Goal: Task Accomplishment & Management: Manage account settings

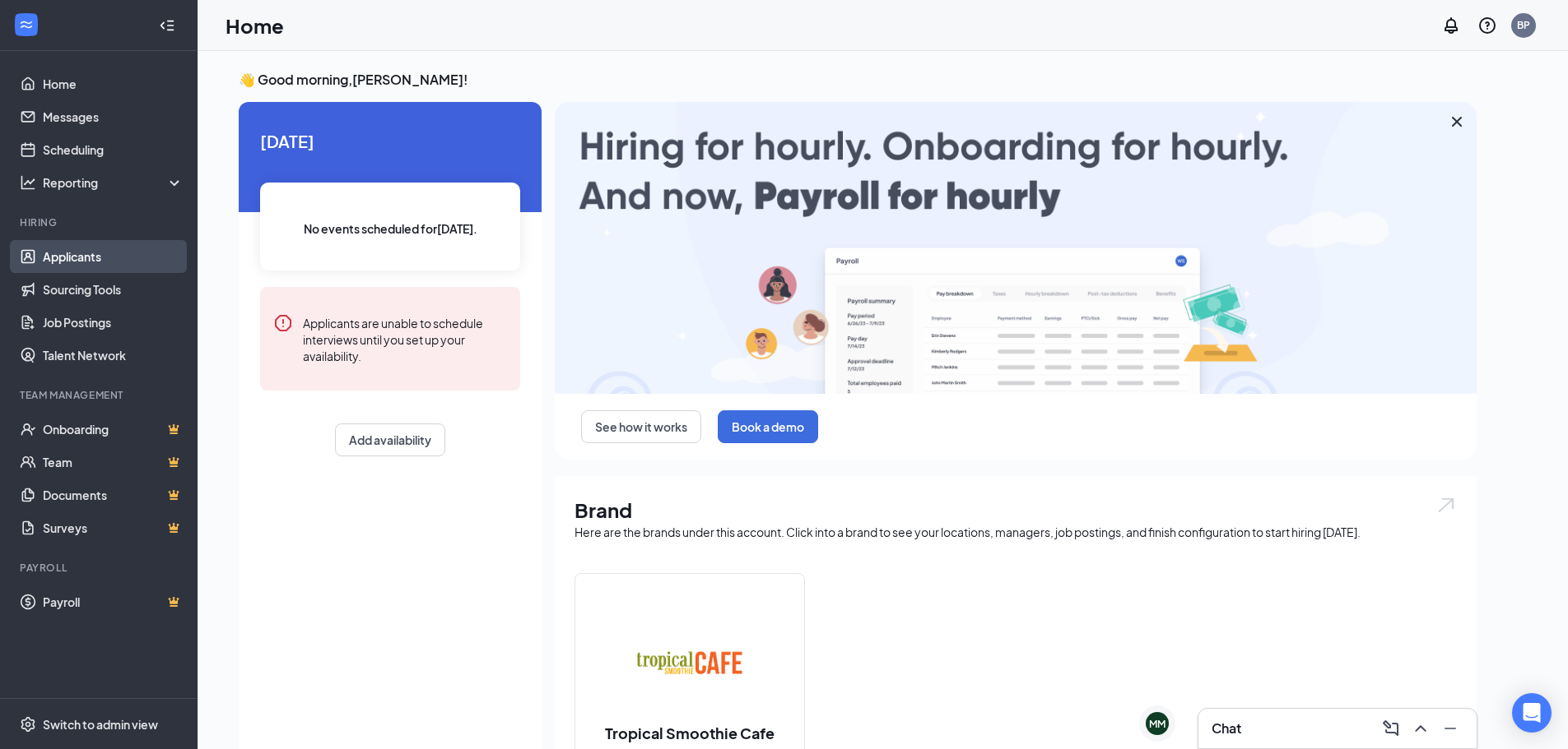
click at [79, 249] on link "Applicants" at bounding box center [113, 256] width 141 height 33
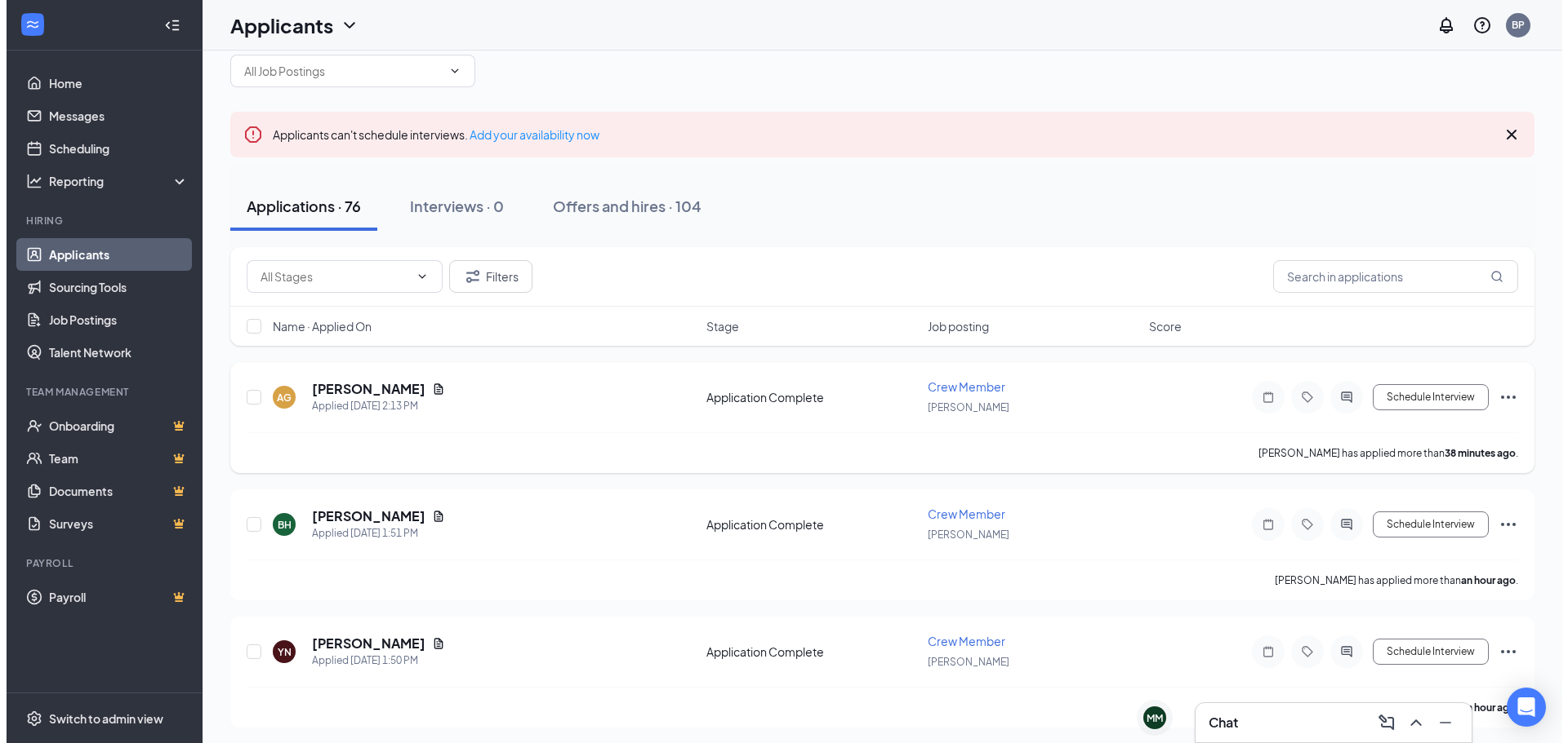
scroll to position [82, 0]
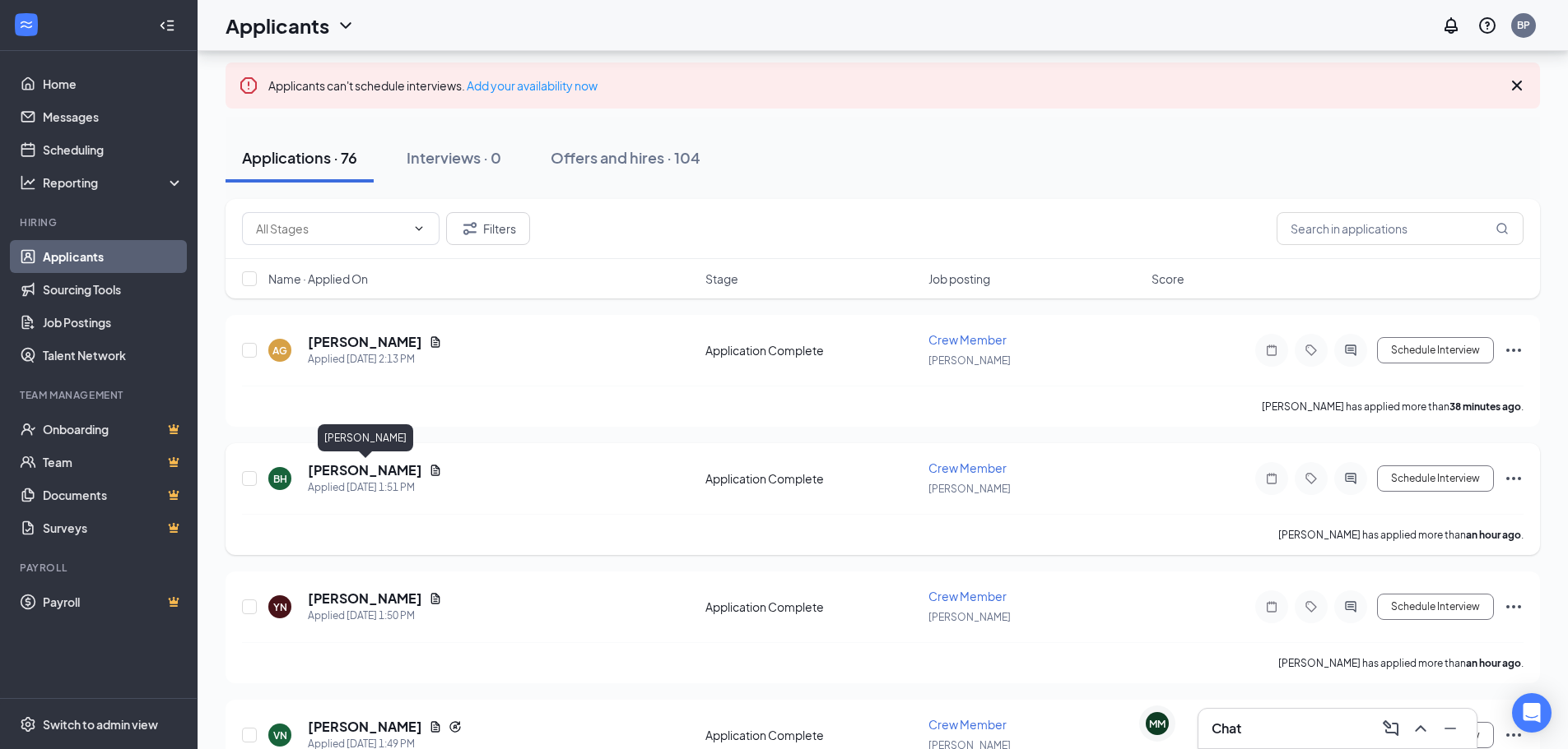
click at [376, 468] on h5 "[PERSON_NAME]" at bounding box center [366, 470] width 115 height 18
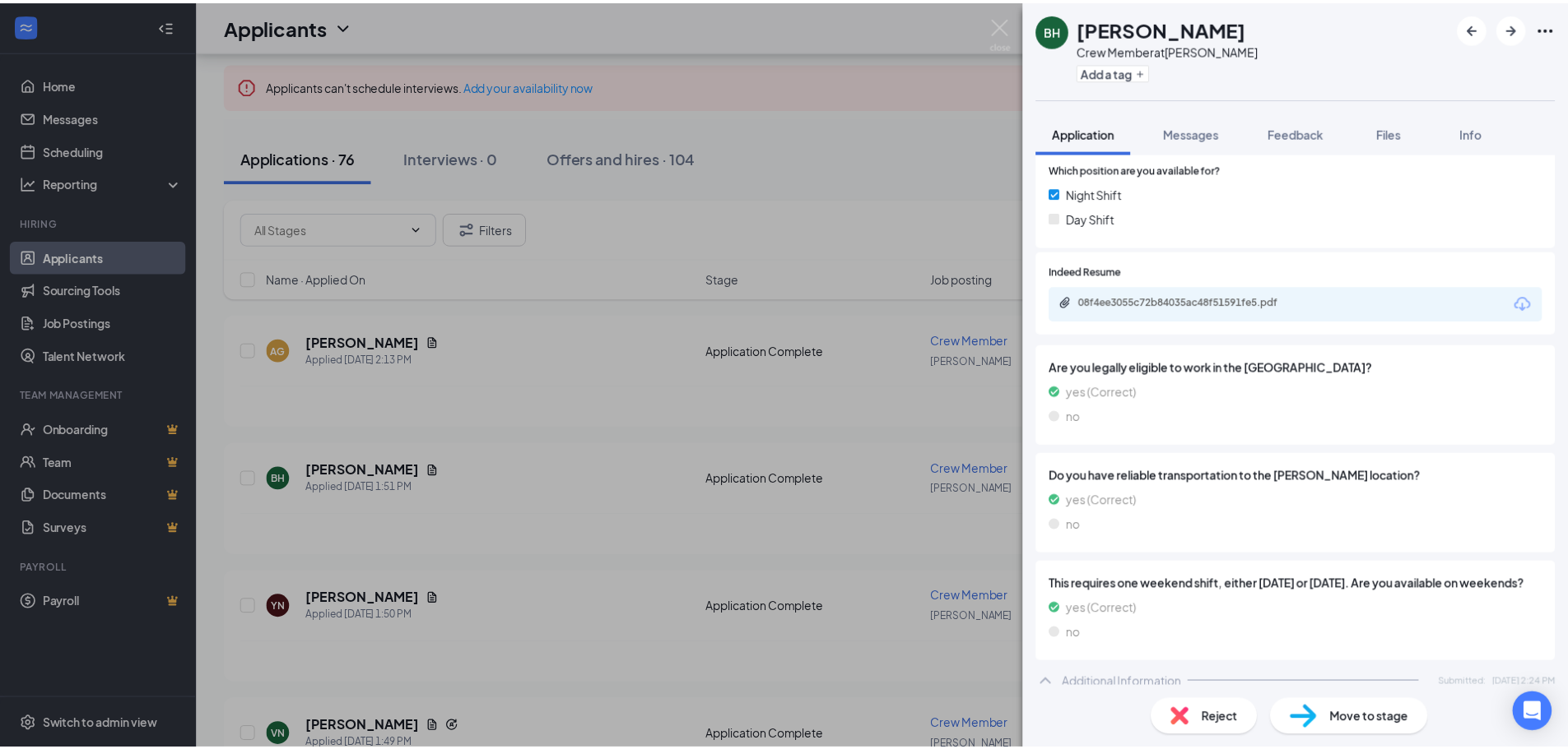
scroll to position [263, 0]
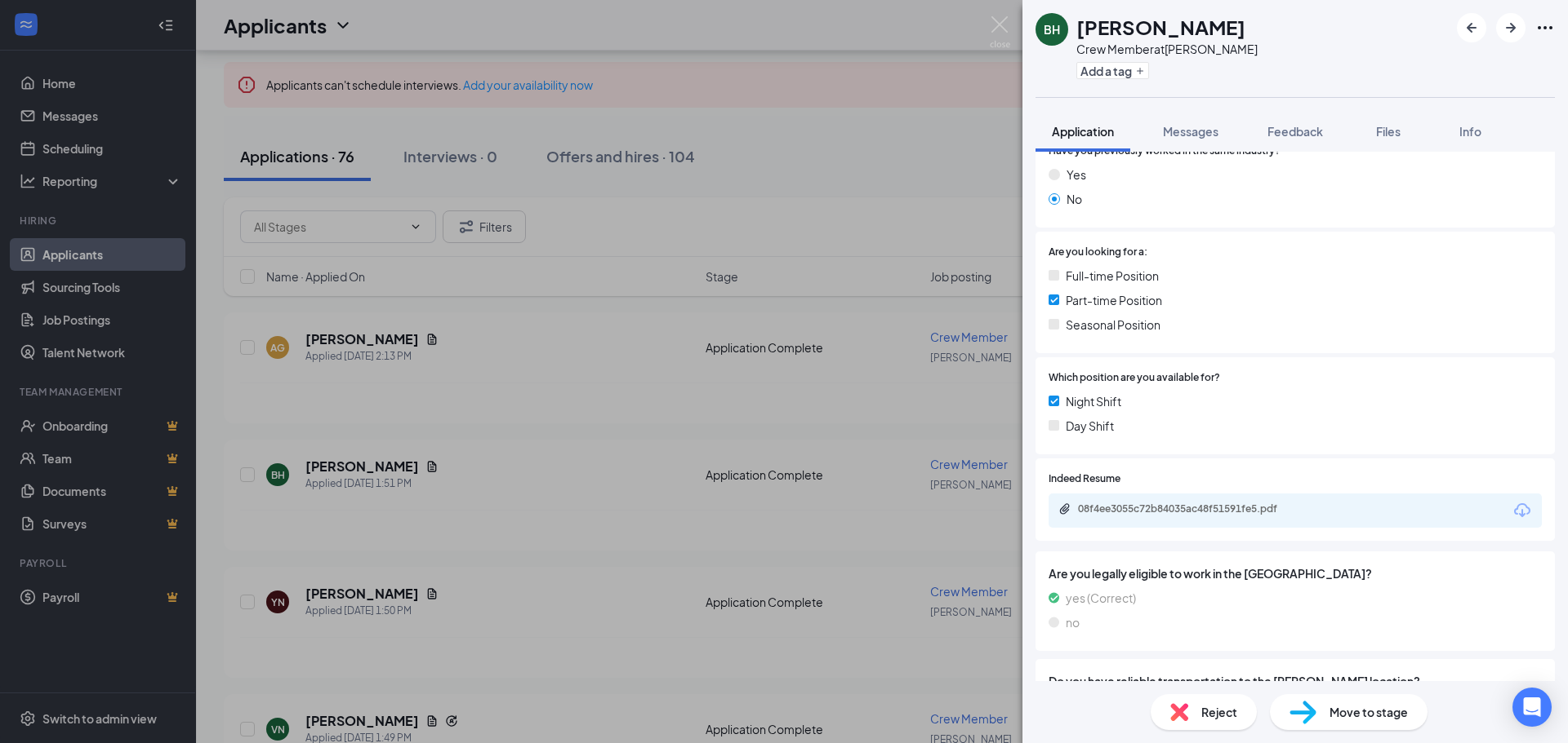
click at [1211, 502] on div "08f4ee3055c72b84035ac48f51591fe5.pdf" at bounding box center [1294, 511] width 493 height 35
click at [1209, 507] on div "08f4ee3055c72b84035ac48f51591fe5.pdf" at bounding box center [1192, 510] width 229 height 13
click at [499, 465] on div "BH [PERSON_NAME] Crew Member at [PERSON_NAME] Add a tag Application Messages Fe…" at bounding box center [784, 371] width 1568 height 743
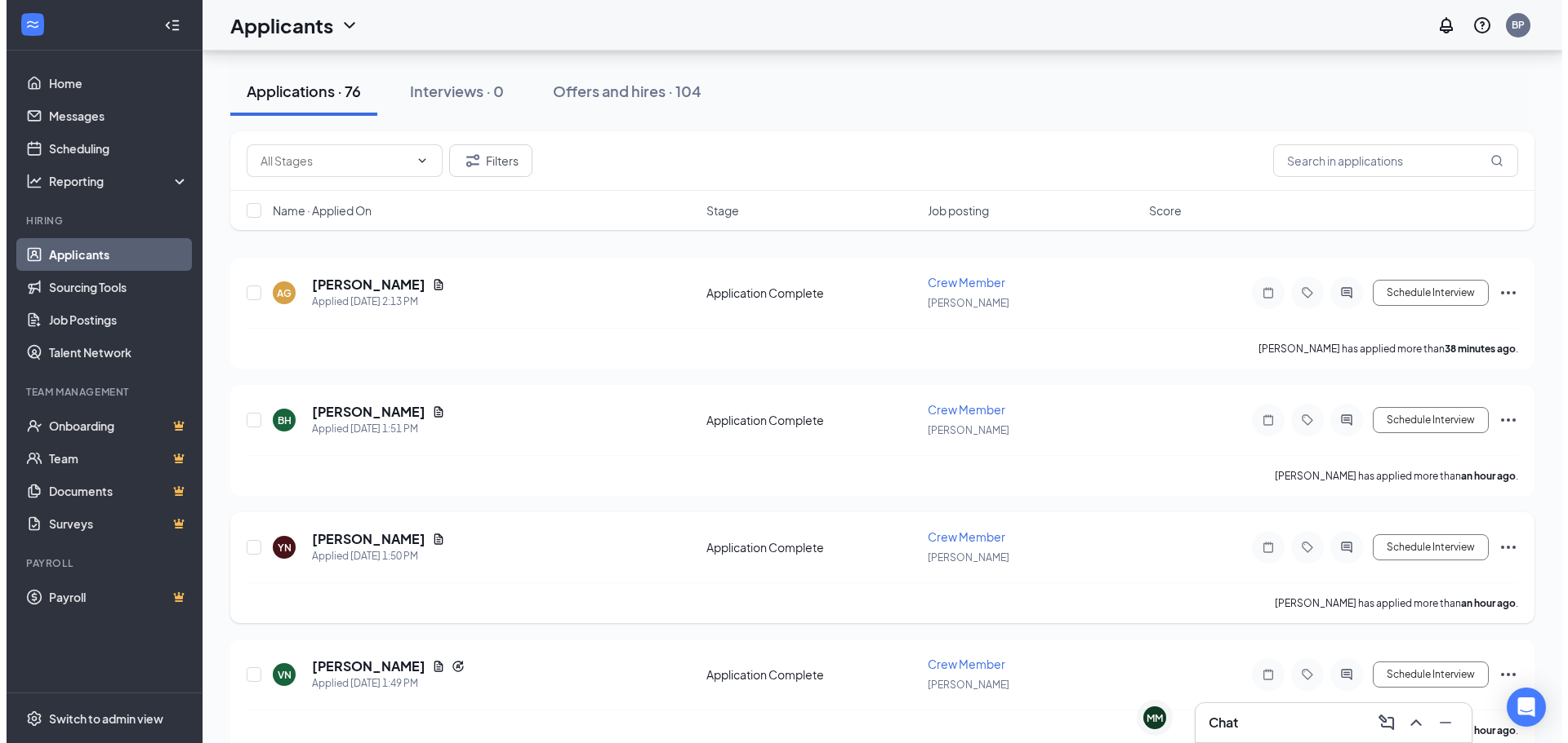
scroll to position [245, 0]
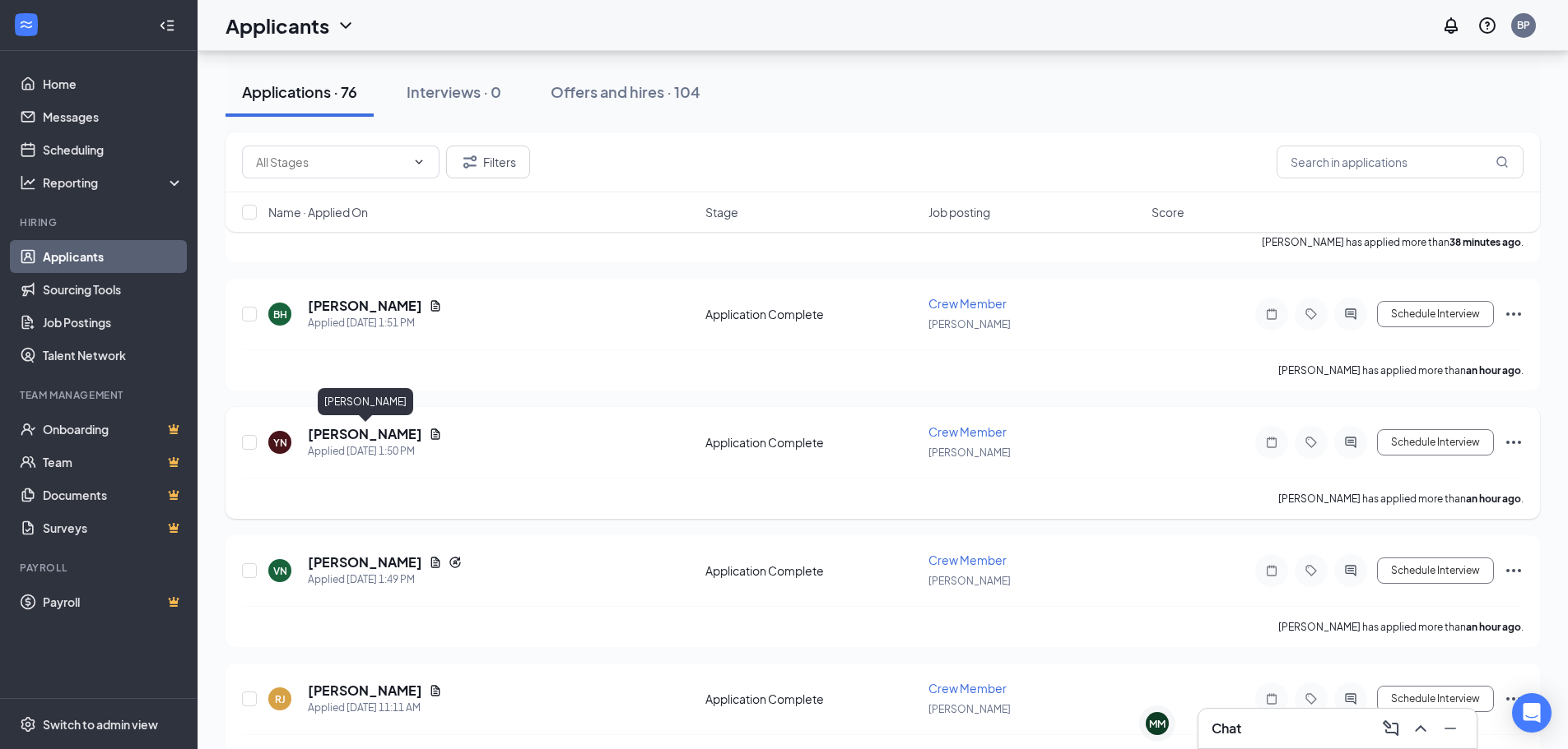
click at [365, 434] on h5 "[PERSON_NAME]" at bounding box center [366, 434] width 115 height 18
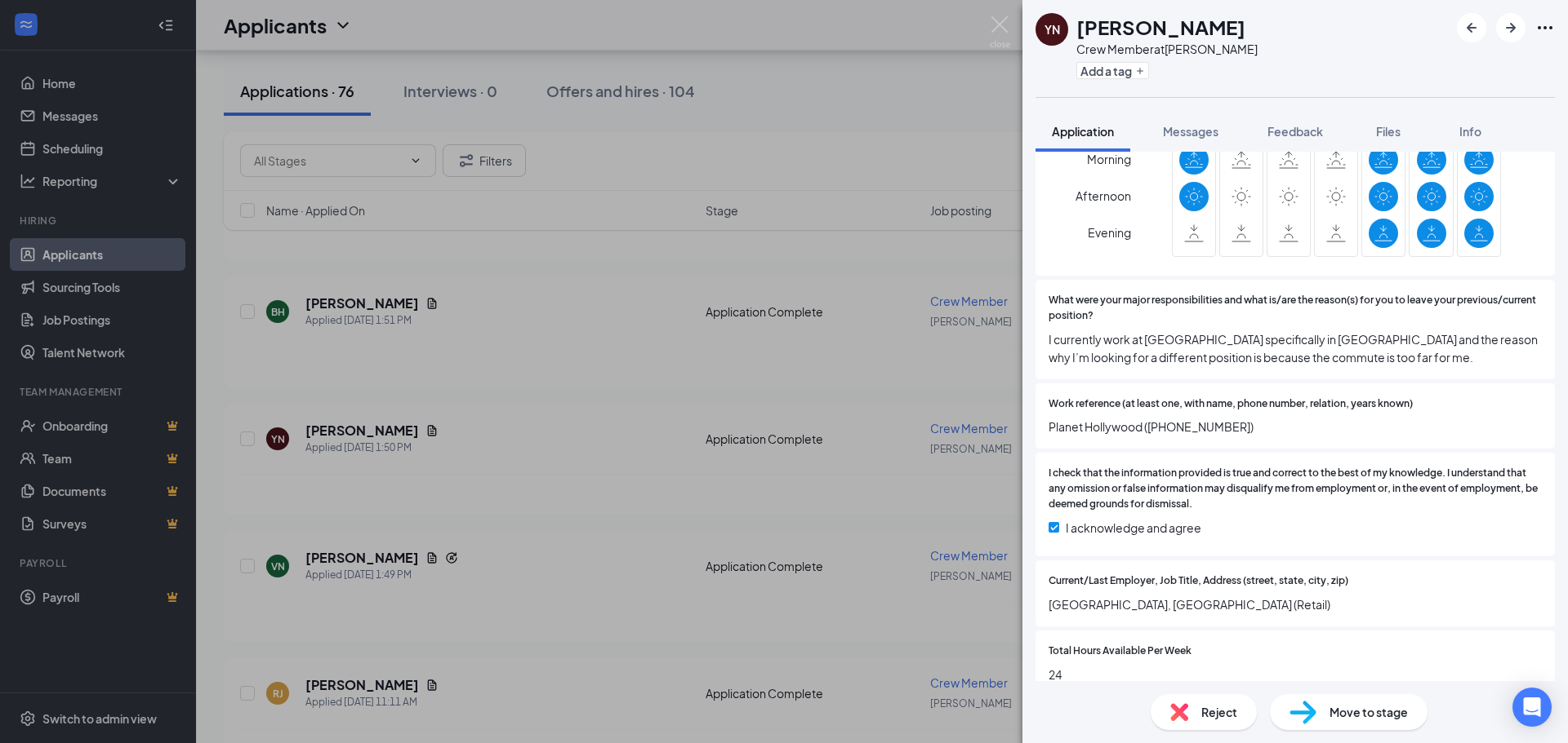
scroll to position [1648, 0]
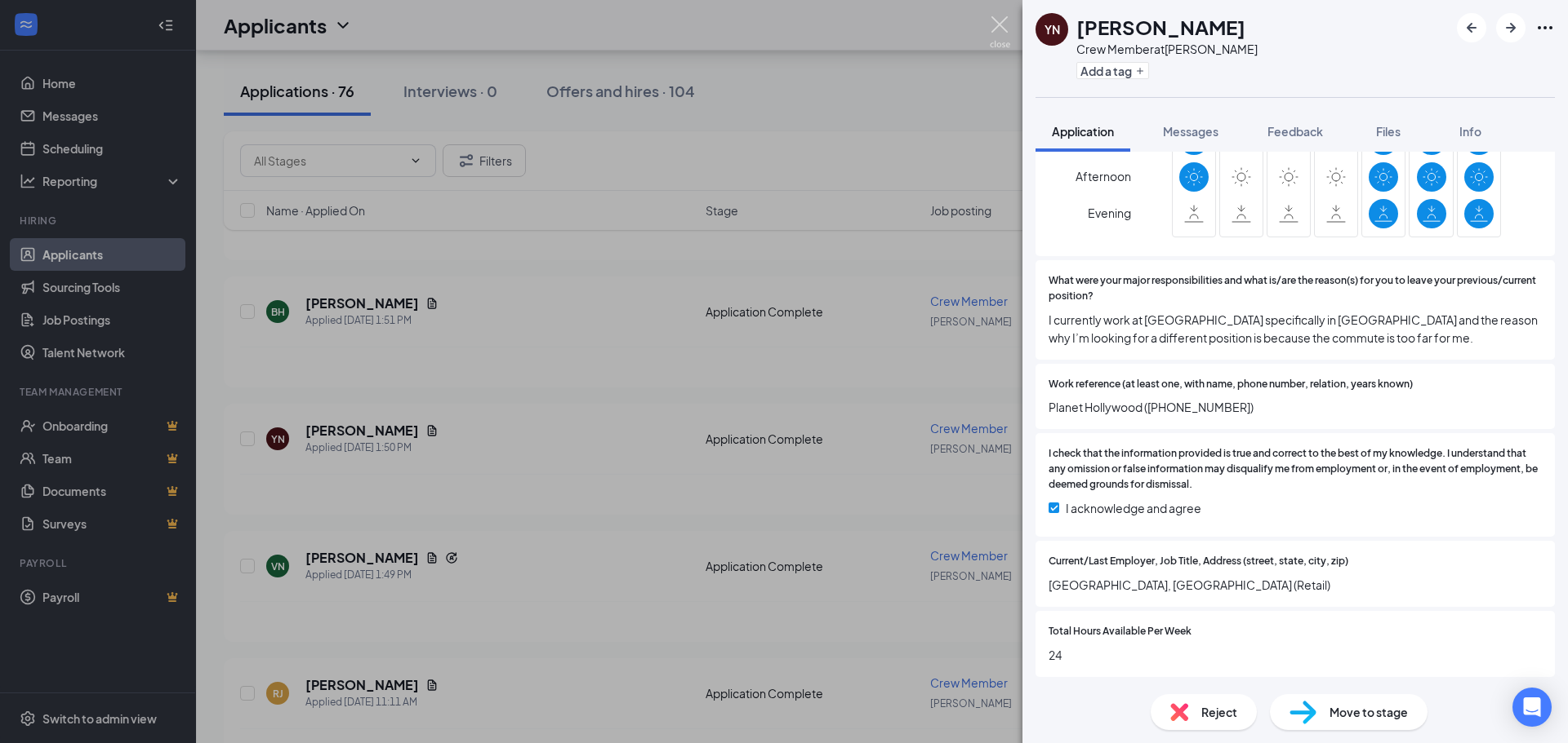
click at [1005, 19] on img at bounding box center [999, 32] width 20 height 32
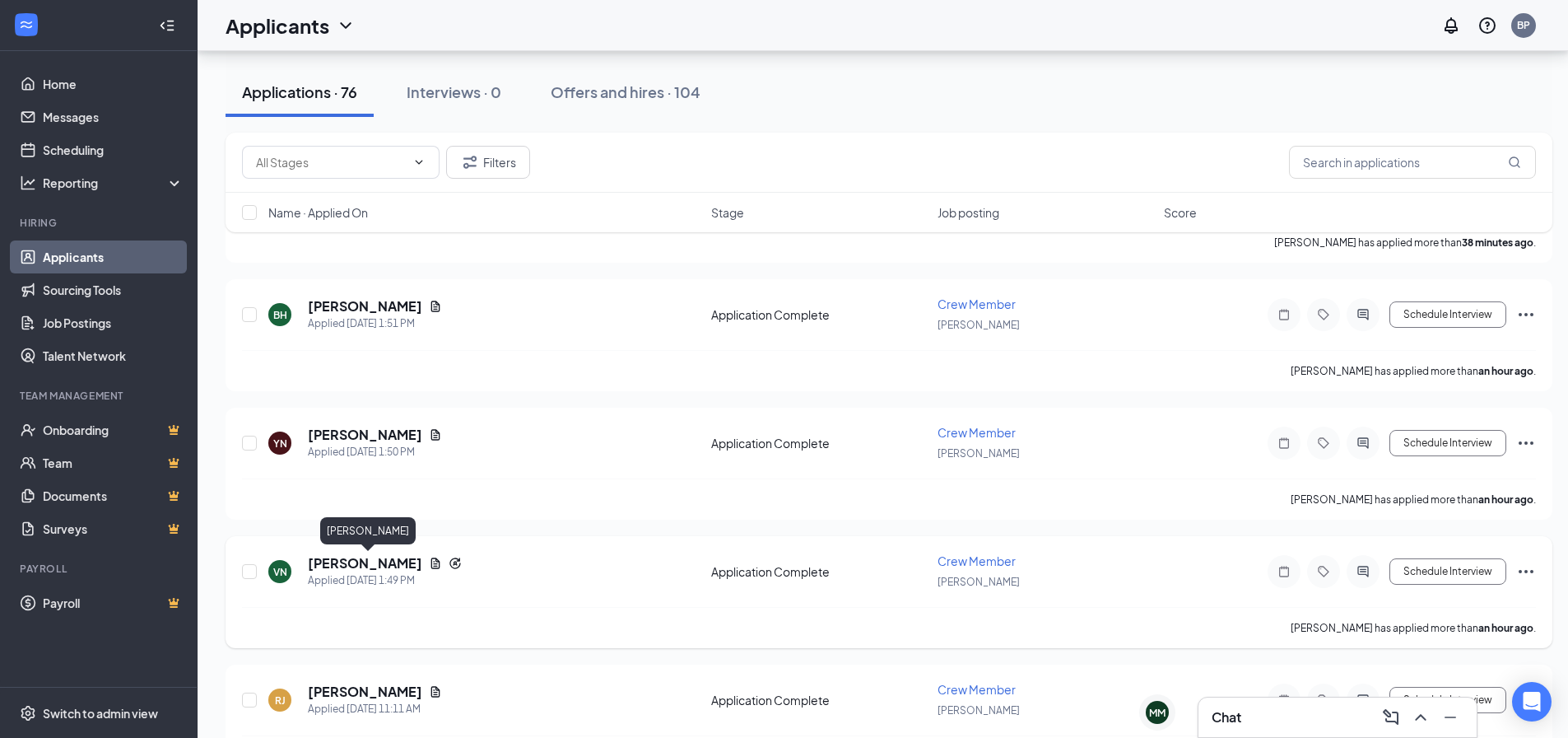
click at [379, 567] on h5 "[PERSON_NAME]" at bounding box center [366, 563] width 115 height 18
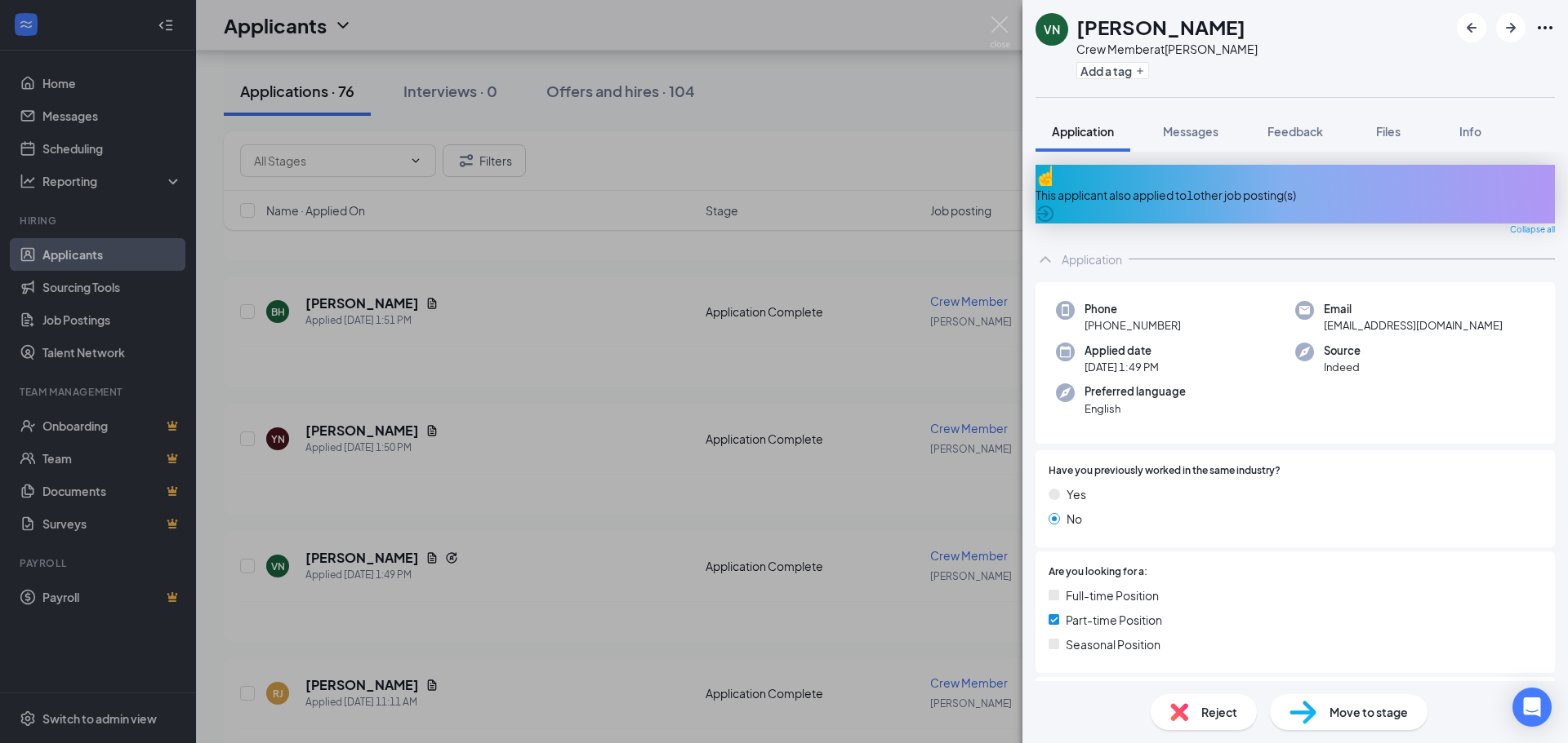
click at [1300, 193] on div "This applicant also applied to 1 other job posting(s)" at bounding box center [1295, 194] width 520 height 59
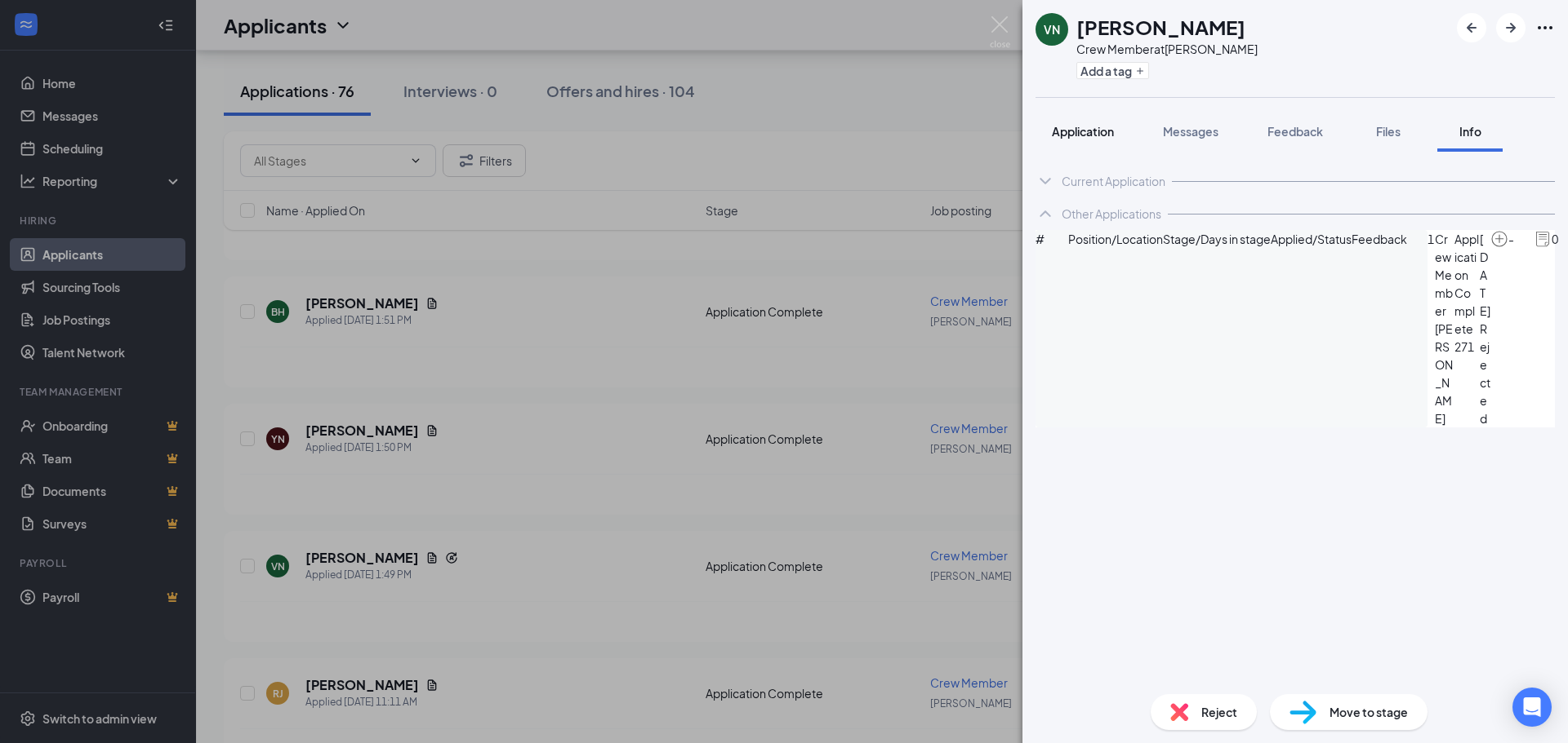
click at [1092, 130] on span "Application" at bounding box center [1083, 131] width 62 height 14
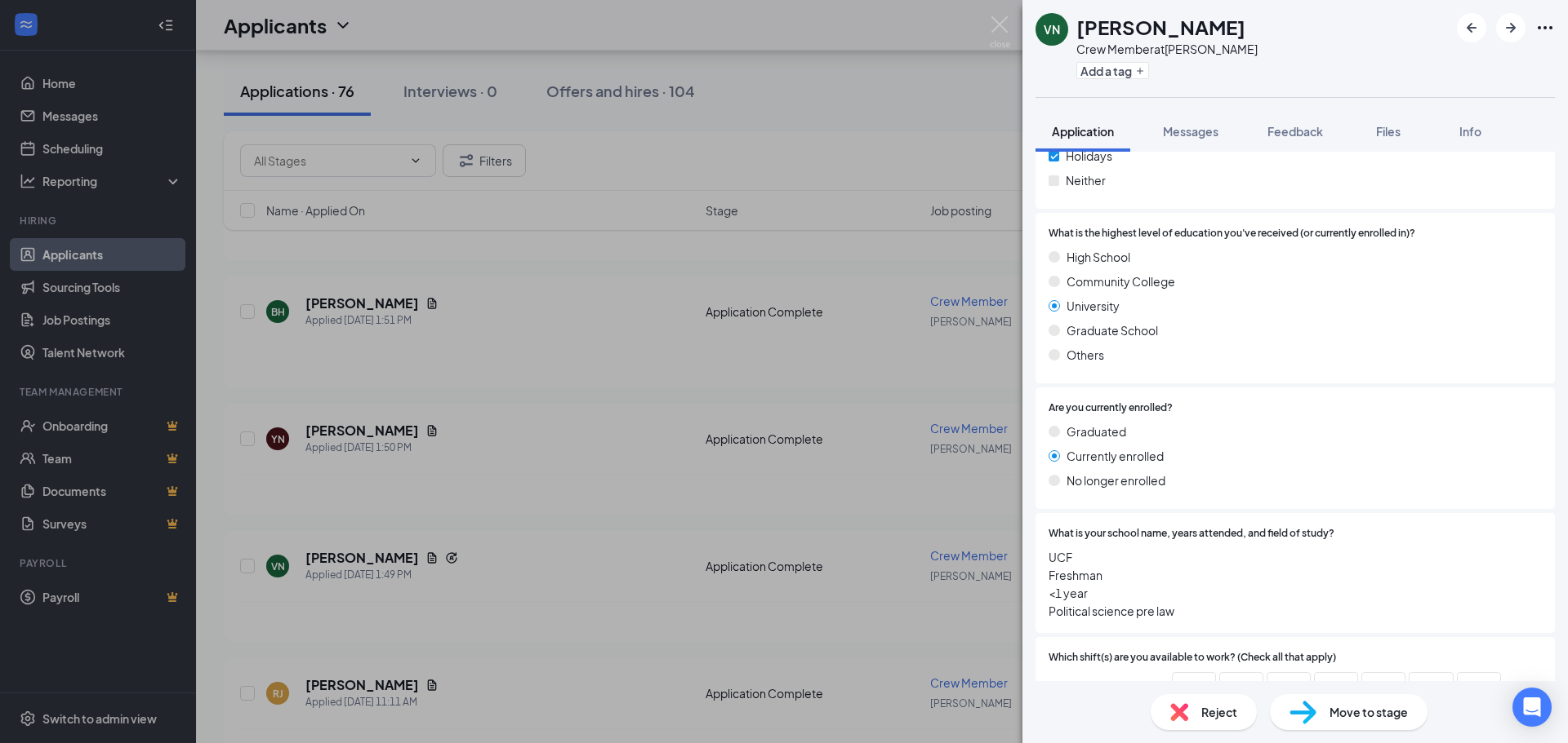
scroll to position [1142, 0]
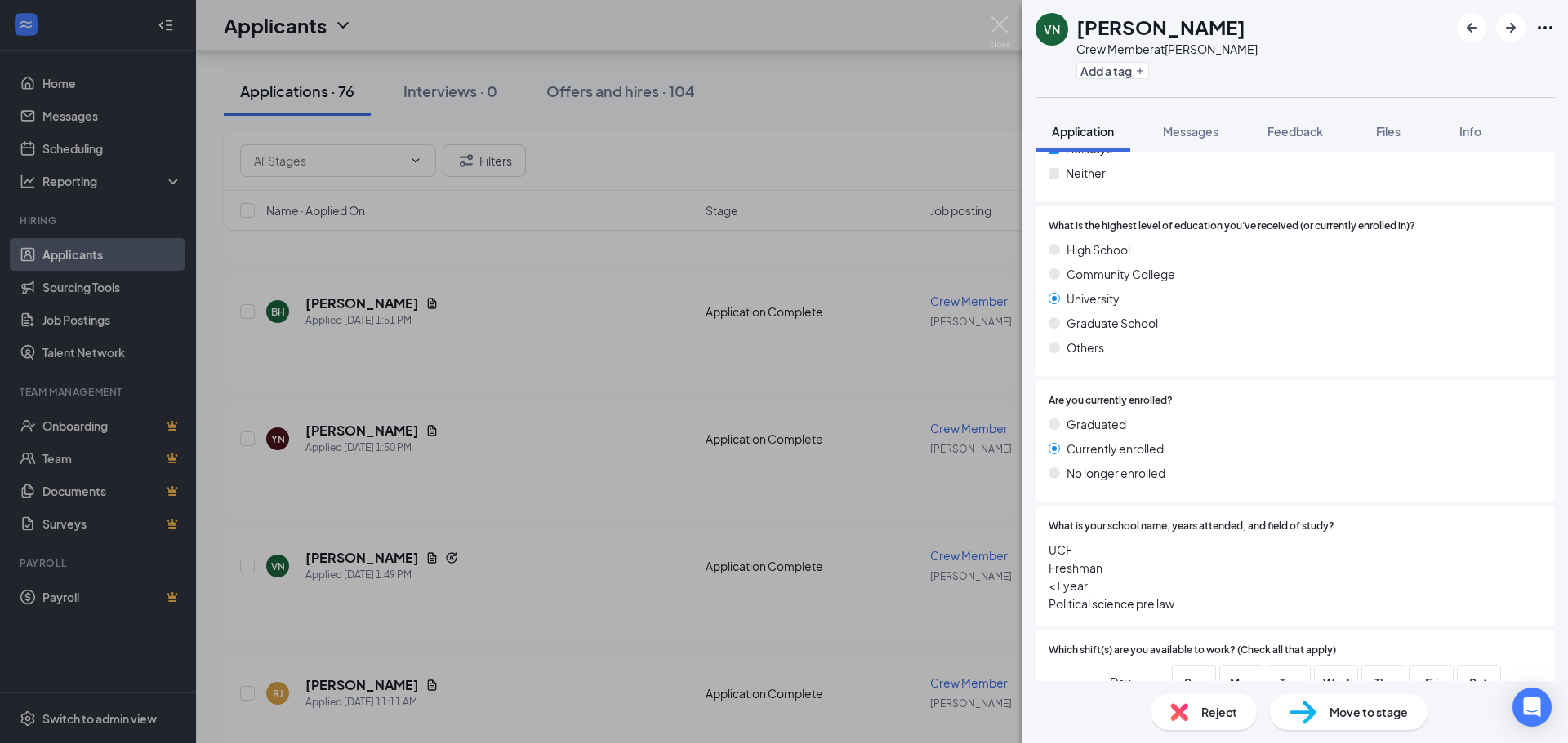
click at [1447, 345] on div "Others" at bounding box center [1294, 347] width 493 height 18
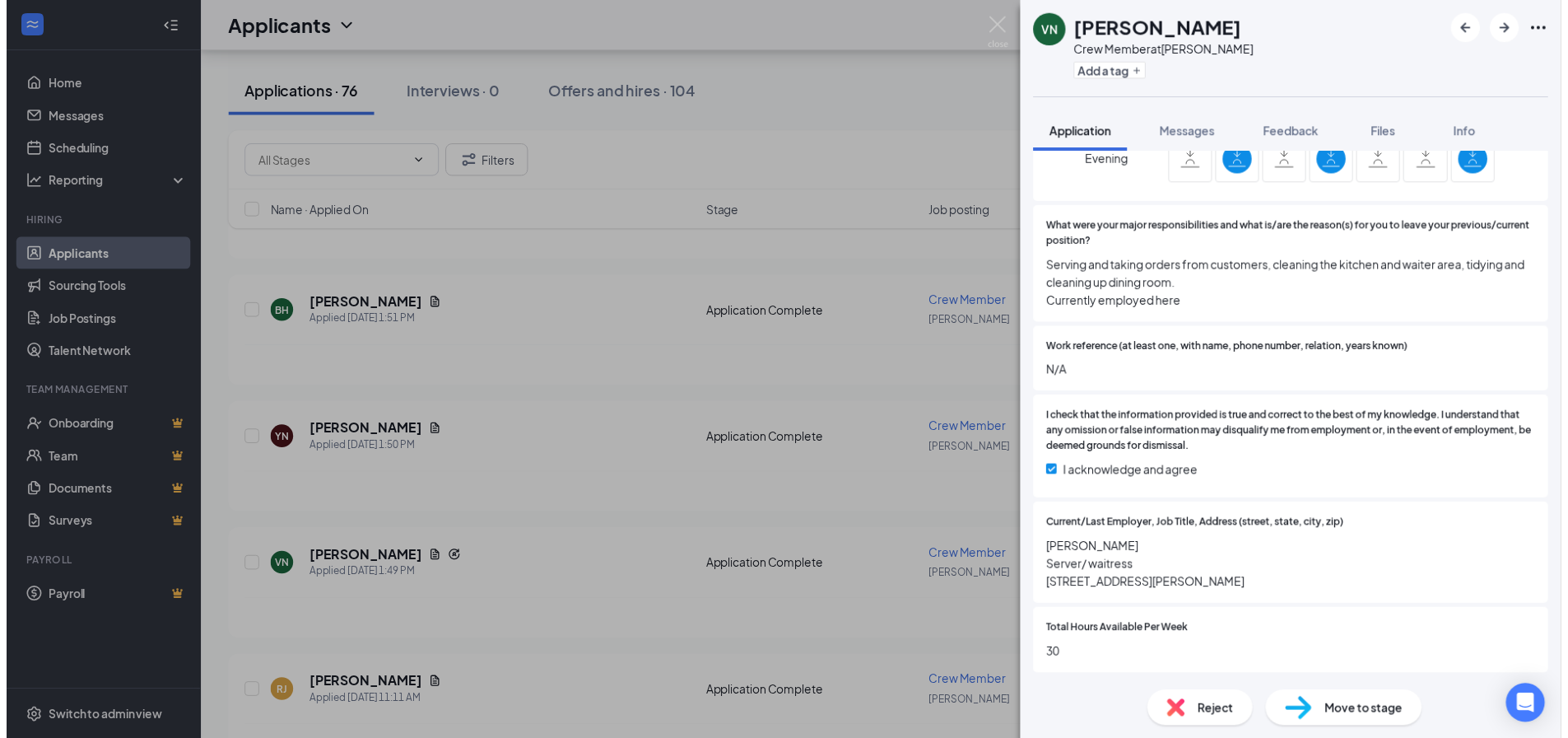
scroll to position [1836, 0]
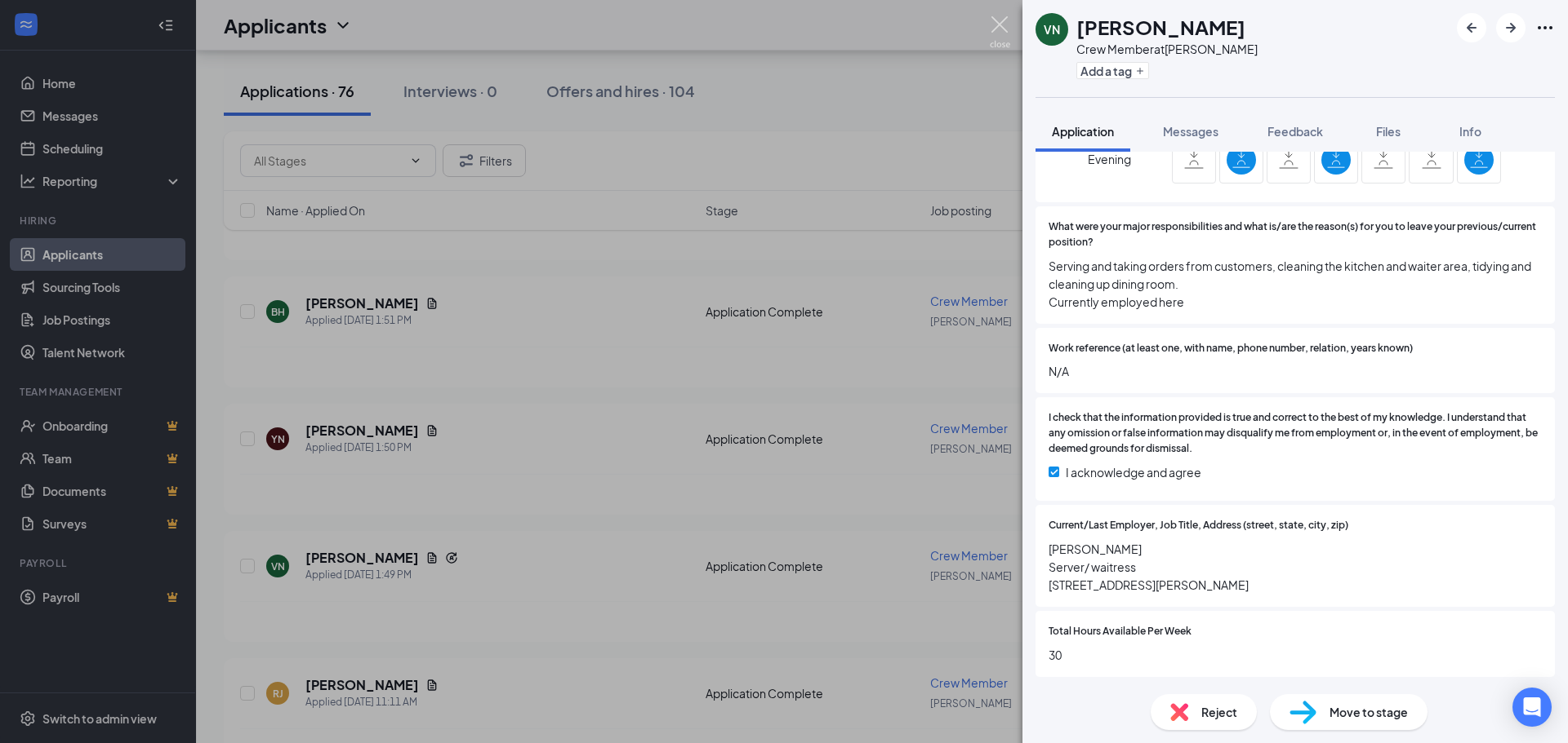
click at [1000, 24] on img at bounding box center [999, 32] width 20 height 32
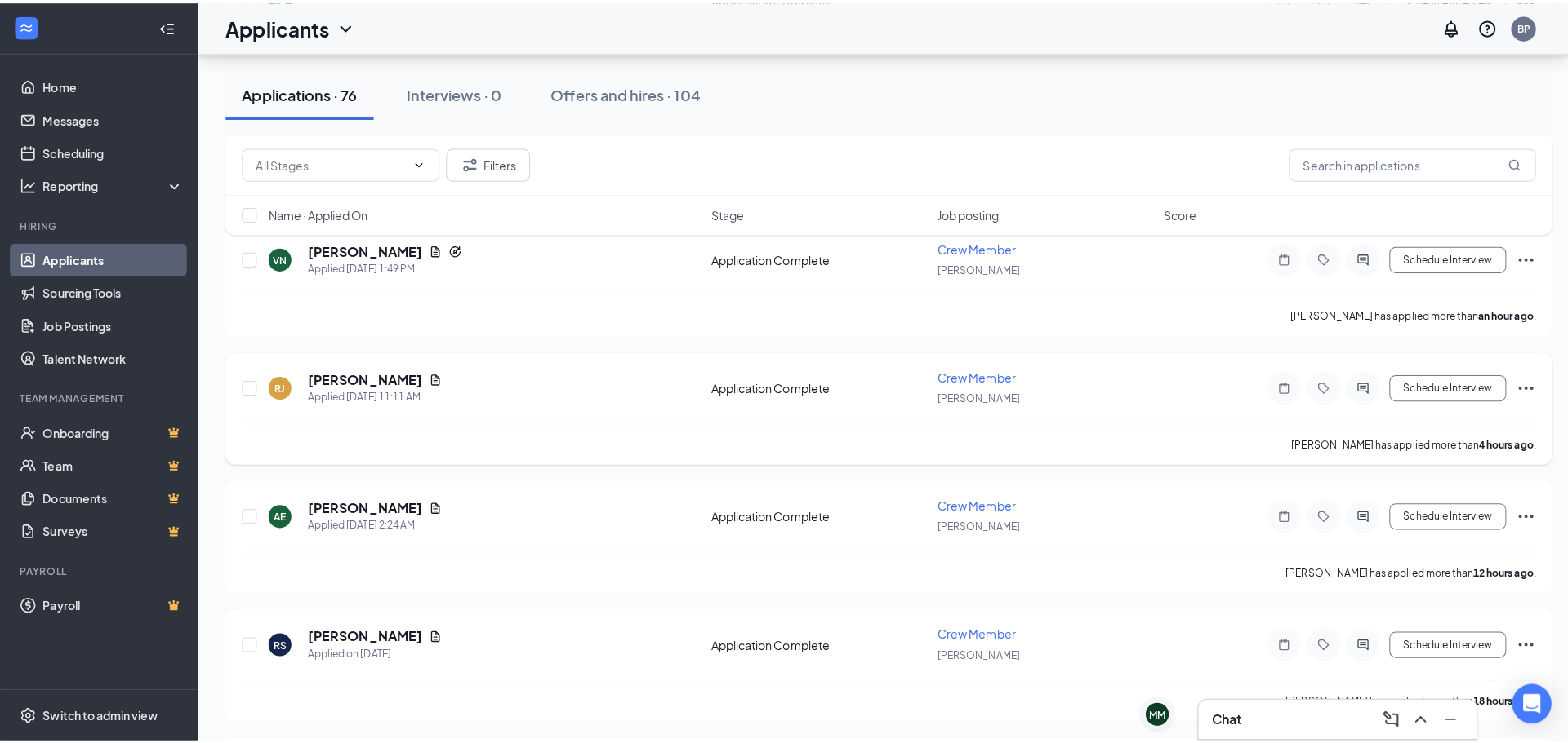
scroll to position [571, 0]
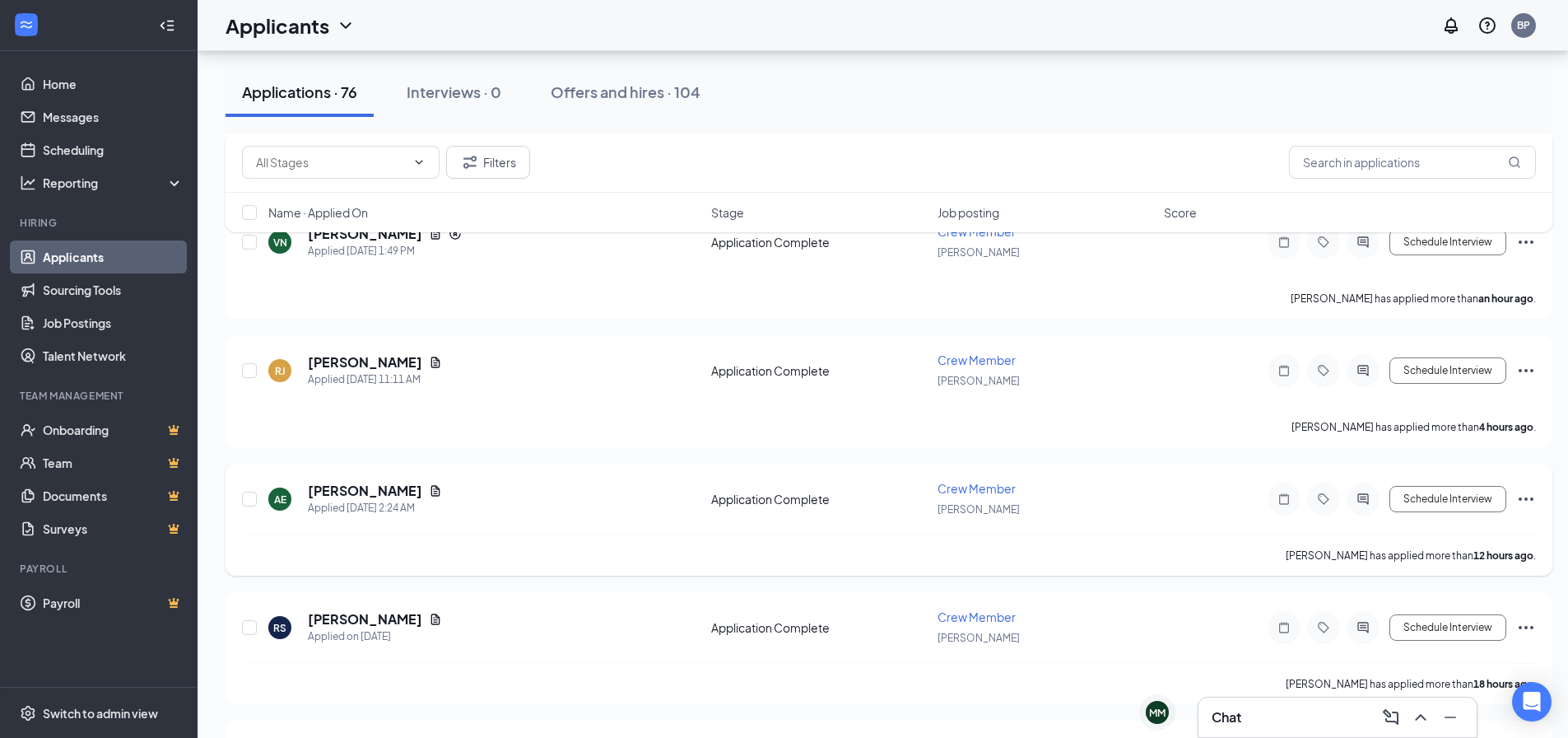
click at [336, 491] on h5 "[PERSON_NAME]" at bounding box center [366, 490] width 115 height 18
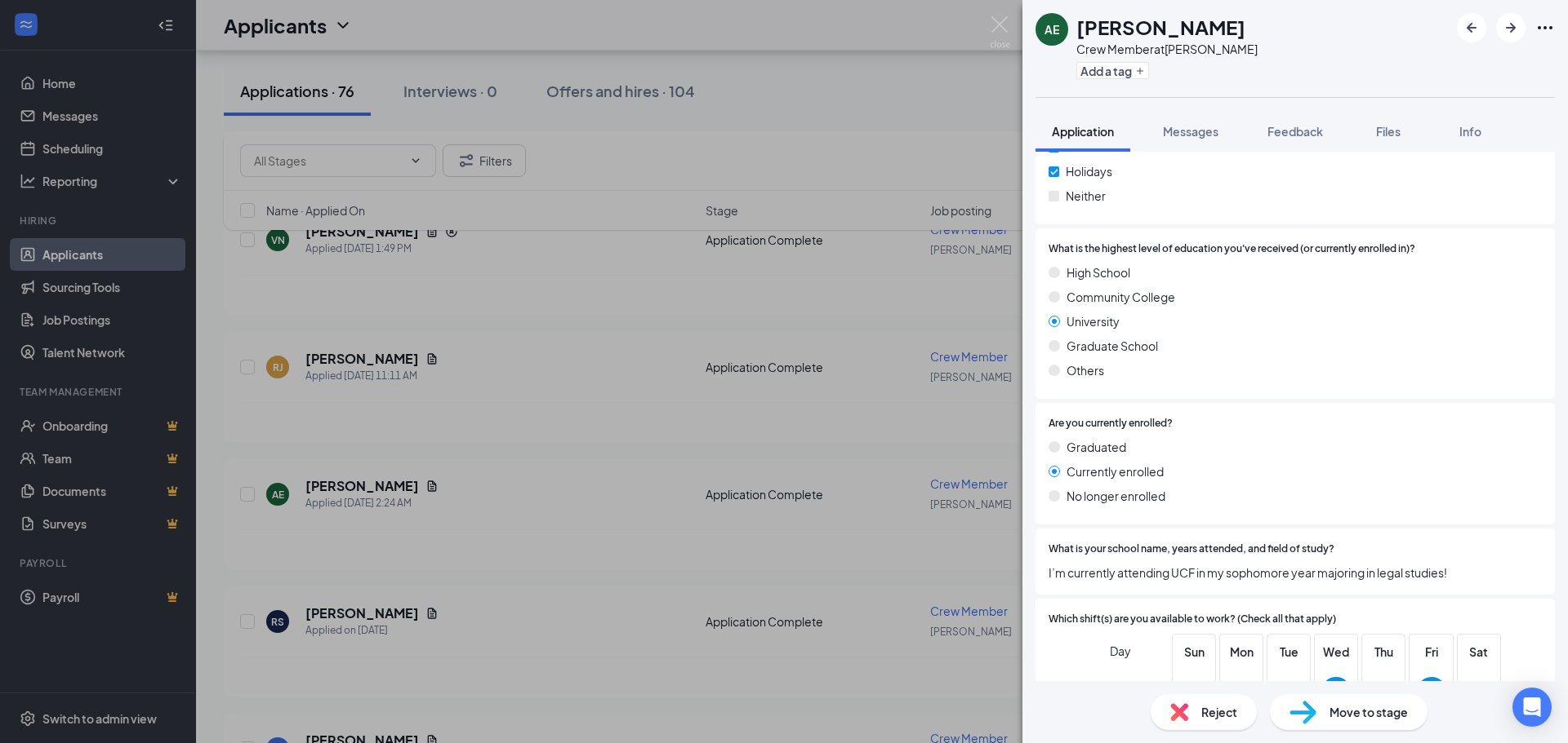
scroll to position [571, 0]
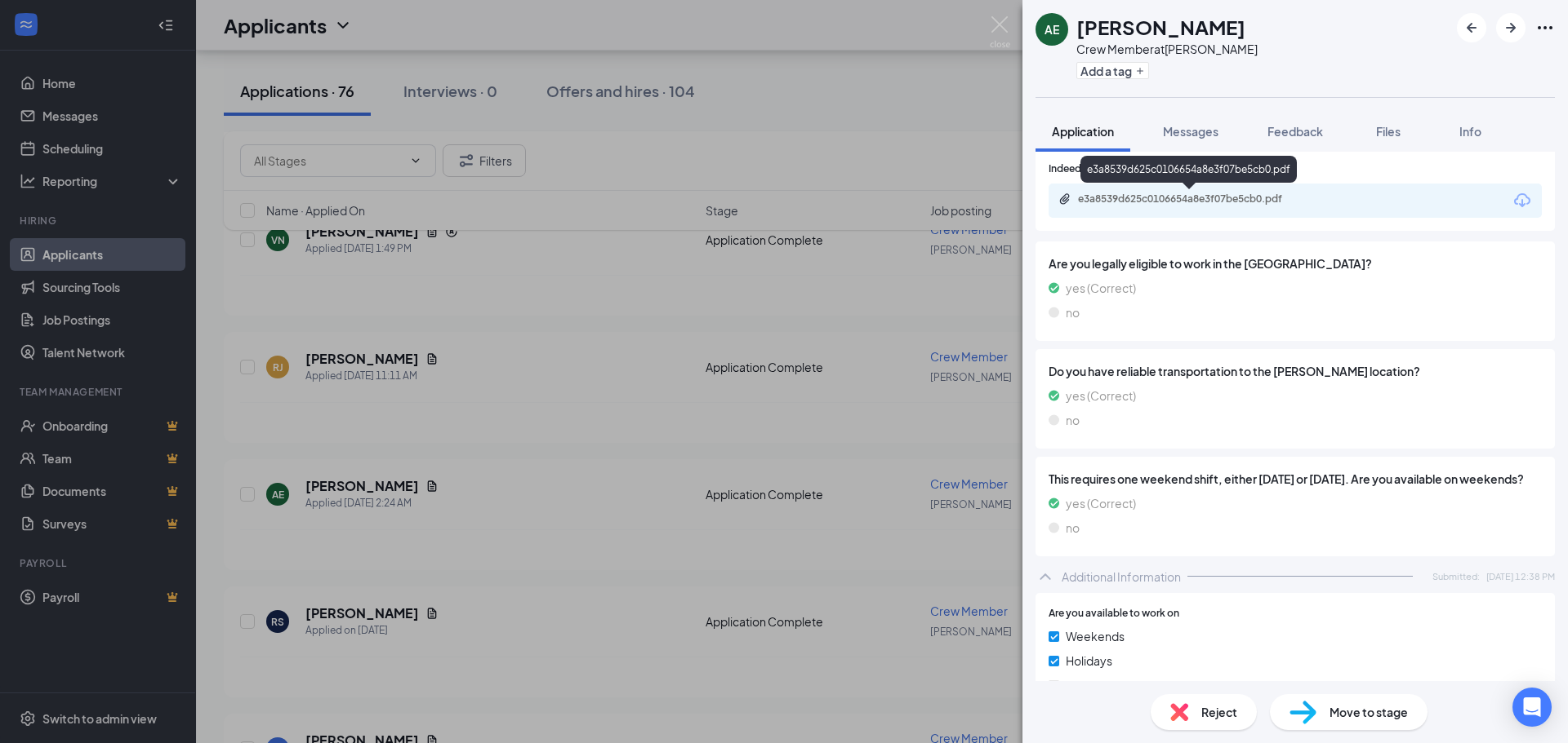
click at [1164, 202] on div "e3a8539d625c0106654a8e3f07be5cb0.pdf" at bounding box center [1192, 199] width 229 height 13
click at [523, 524] on div "AE [PERSON_NAME] Crew Member at [PERSON_NAME] Add a tag Application Messages Fe…" at bounding box center [784, 371] width 1568 height 743
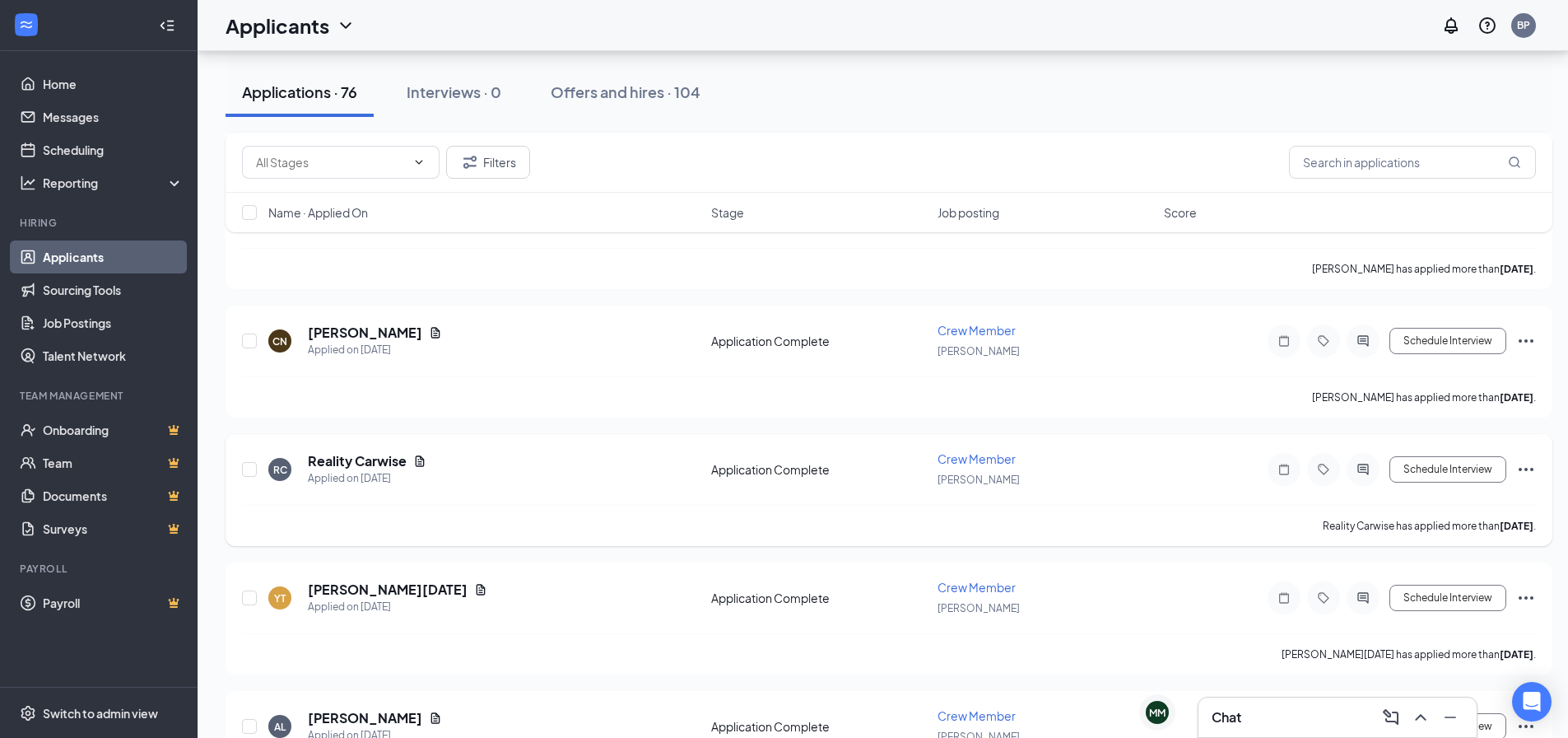
scroll to position [1894, 0]
